Goal: Task Accomplishment & Management: Manage account settings

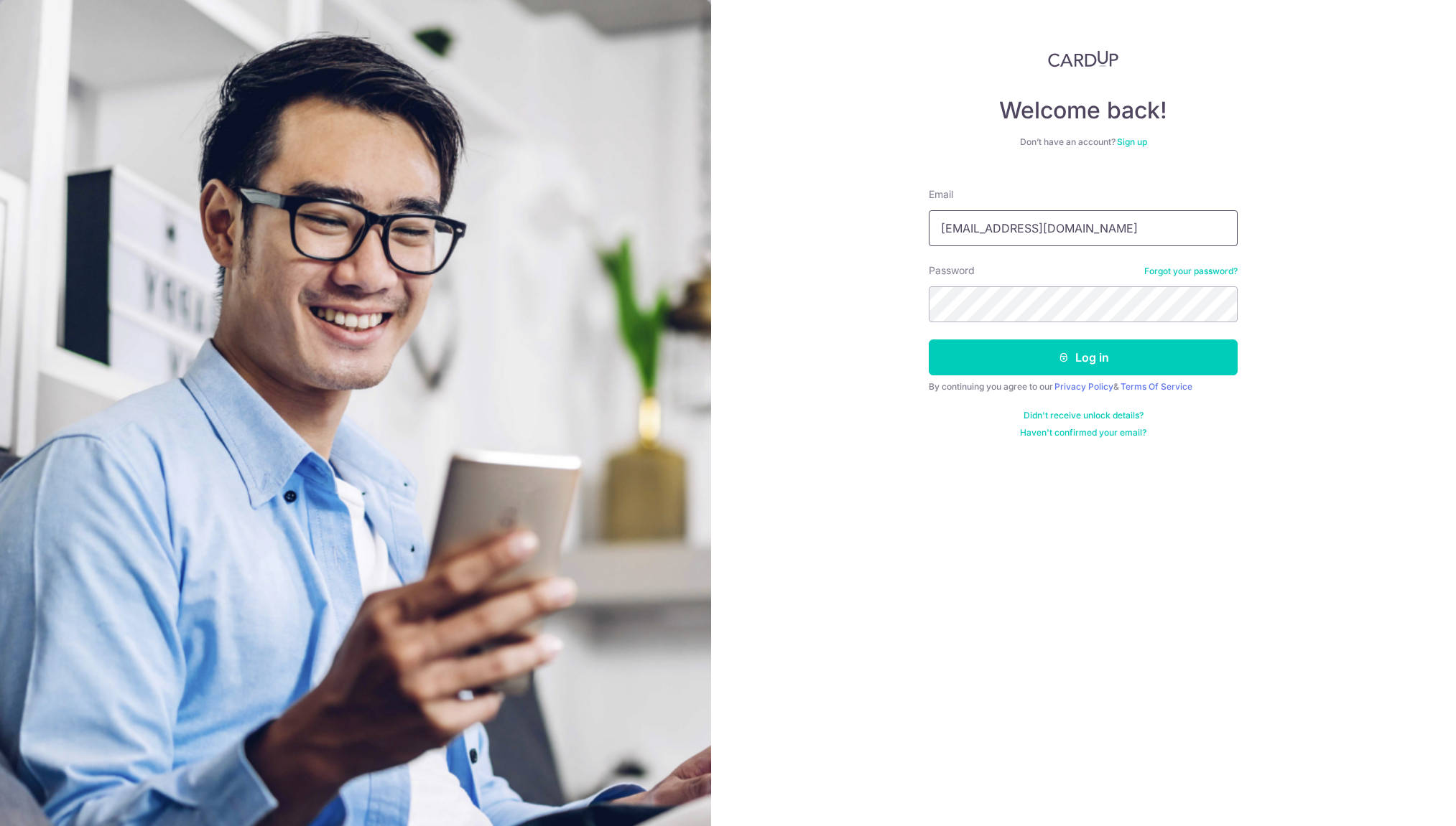
type input "[EMAIL_ADDRESS][DOMAIN_NAME]"
click at [1083, 358] on button "Log in" at bounding box center [1083, 358] width 309 height 36
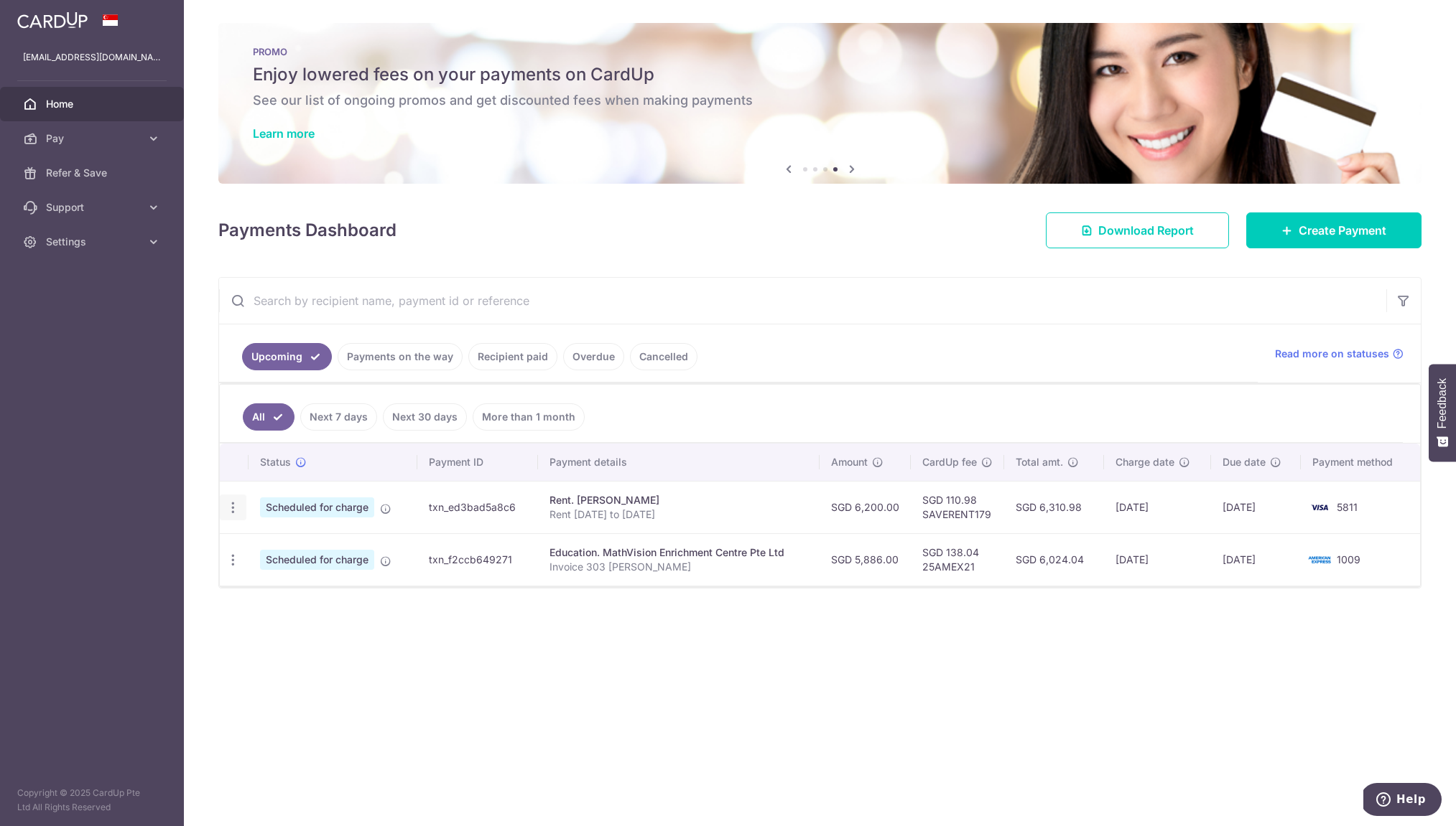
click at [231, 508] on icon "button" at bounding box center [233, 508] width 15 height 15
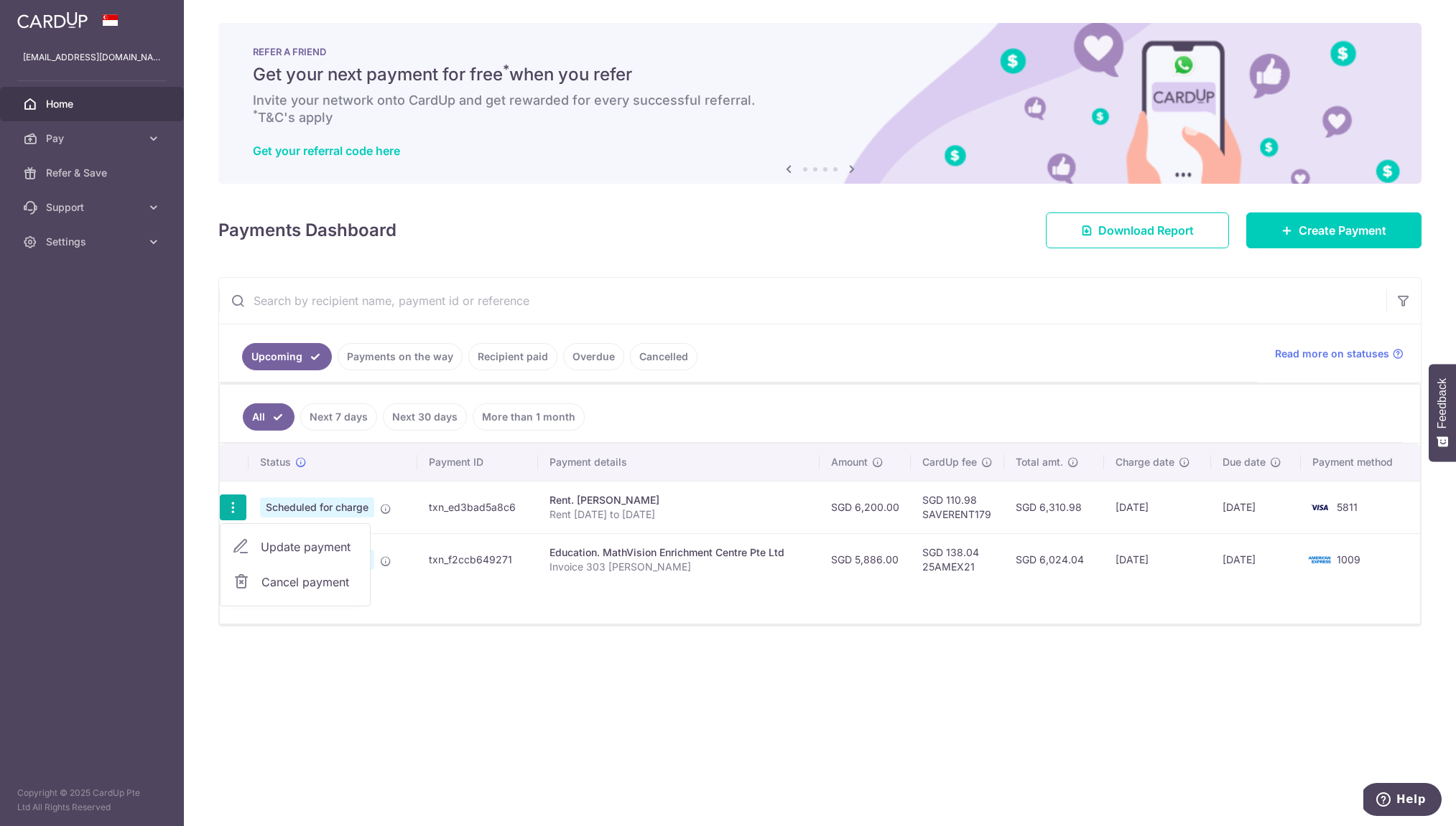
click at [883, 403] on ul "All Next 7 days Next 30 days More than 1 month" at bounding box center [810, 413] width 1182 height 58
click at [231, 510] on icon "button" at bounding box center [233, 508] width 15 height 15
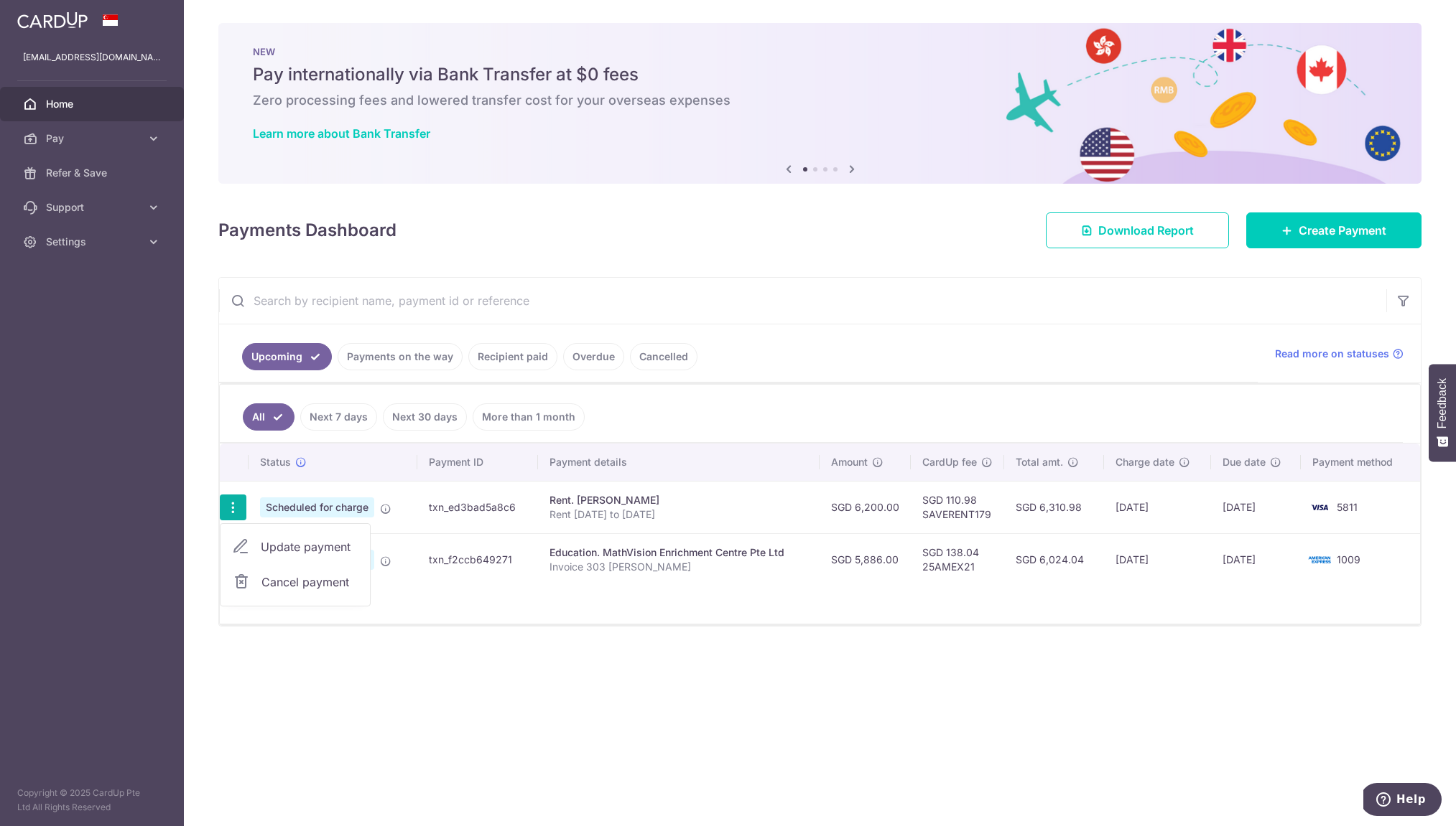
click at [843, 377] on ul "Upcoming Payments on the way Recipient paid Overdue Cancelled" at bounding box center [738, 353] width 1038 height 58
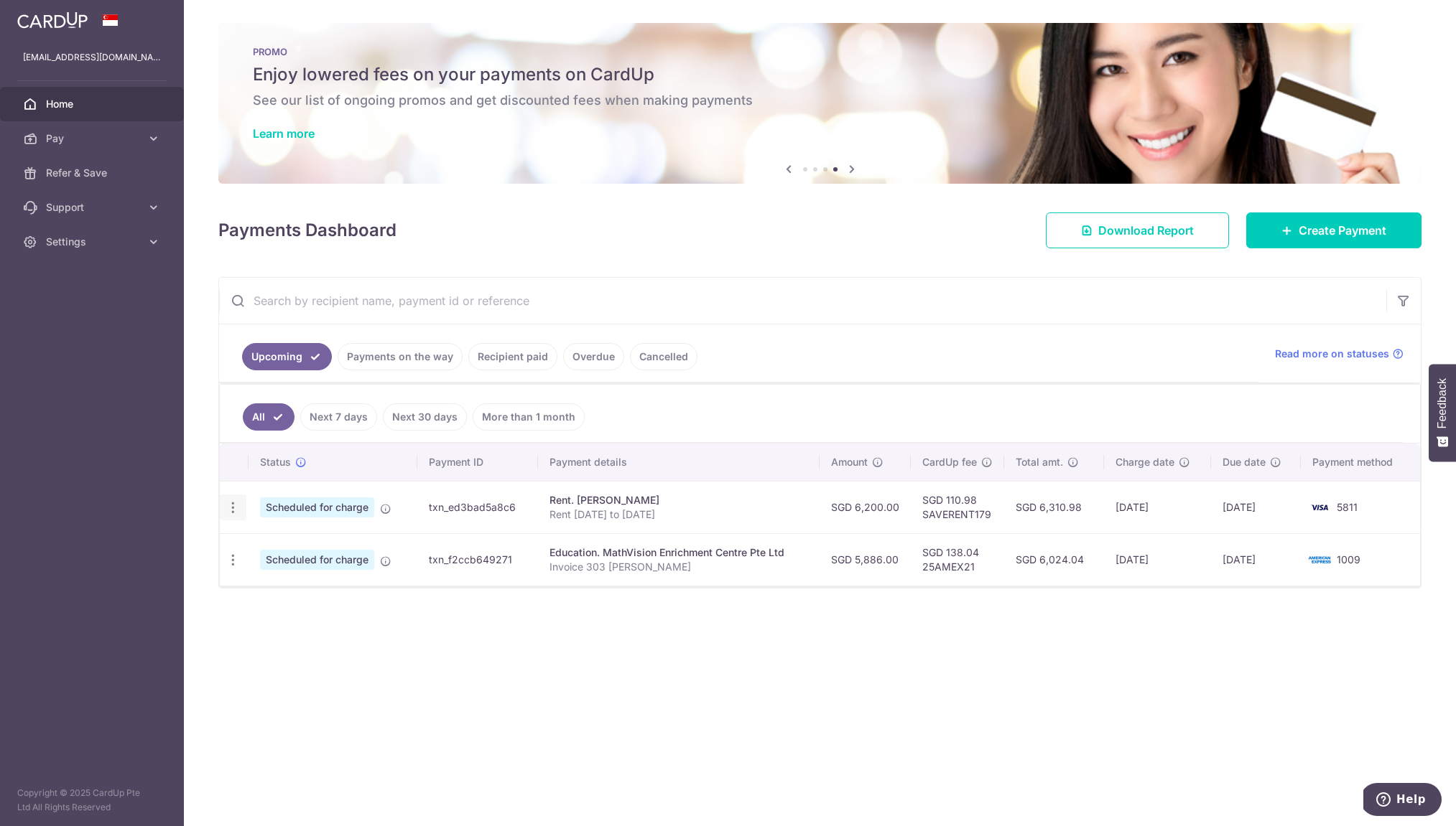
click at [234, 508] on icon "button" at bounding box center [233, 508] width 15 height 15
click at [558, 704] on div "× Pause Schedule Pause all future payments in this series Pause just this one p…" at bounding box center [820, 413] width 1272 height 826
